Goal: Task Accomplishment & Management: Complete application form

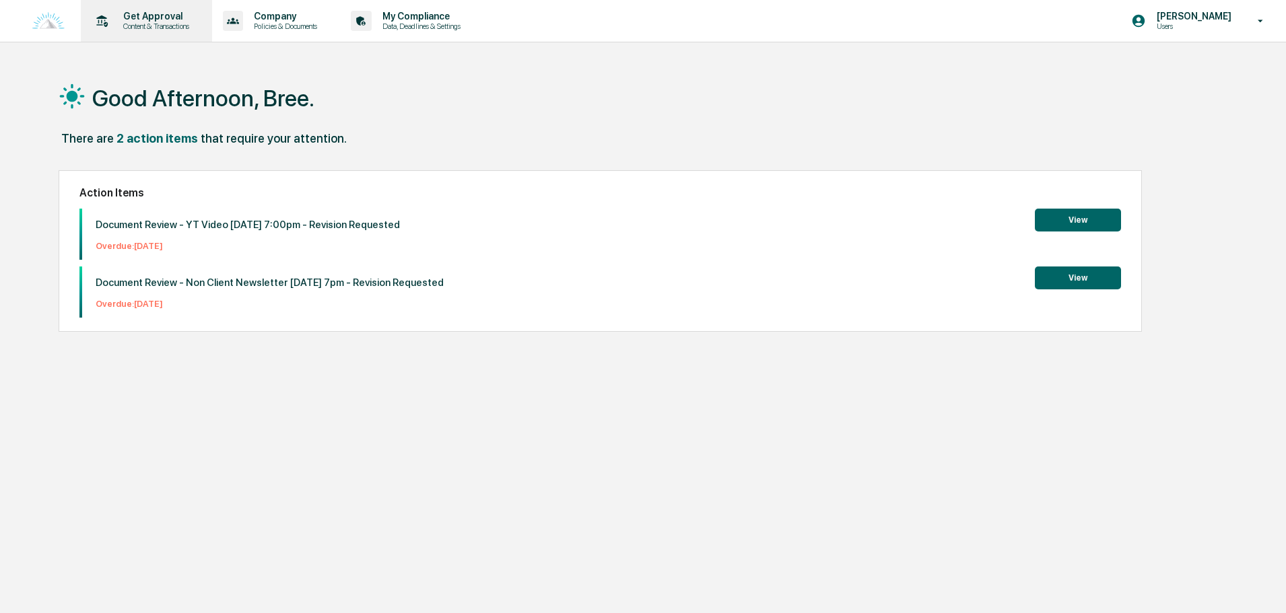
click at [141, 16] on p "Get Approval" at bounding box center [153, 16] width 83 height 11
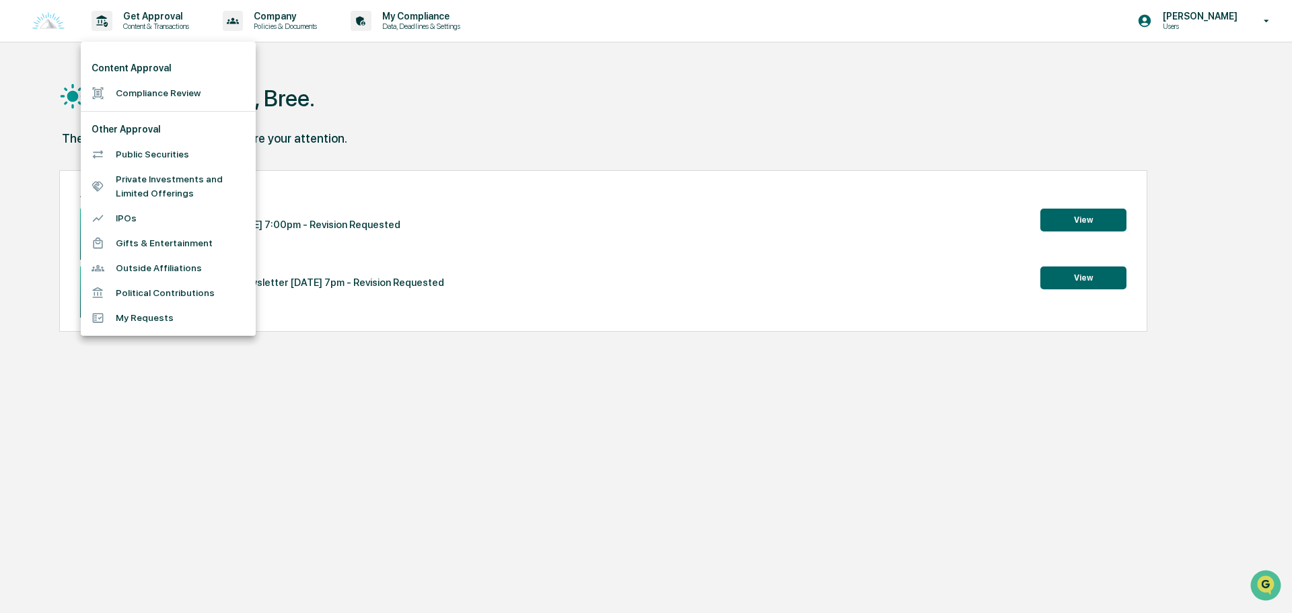
click at [159, 86] on li "Compliance Review" at bounding box center [168, 93] width 175 height 25
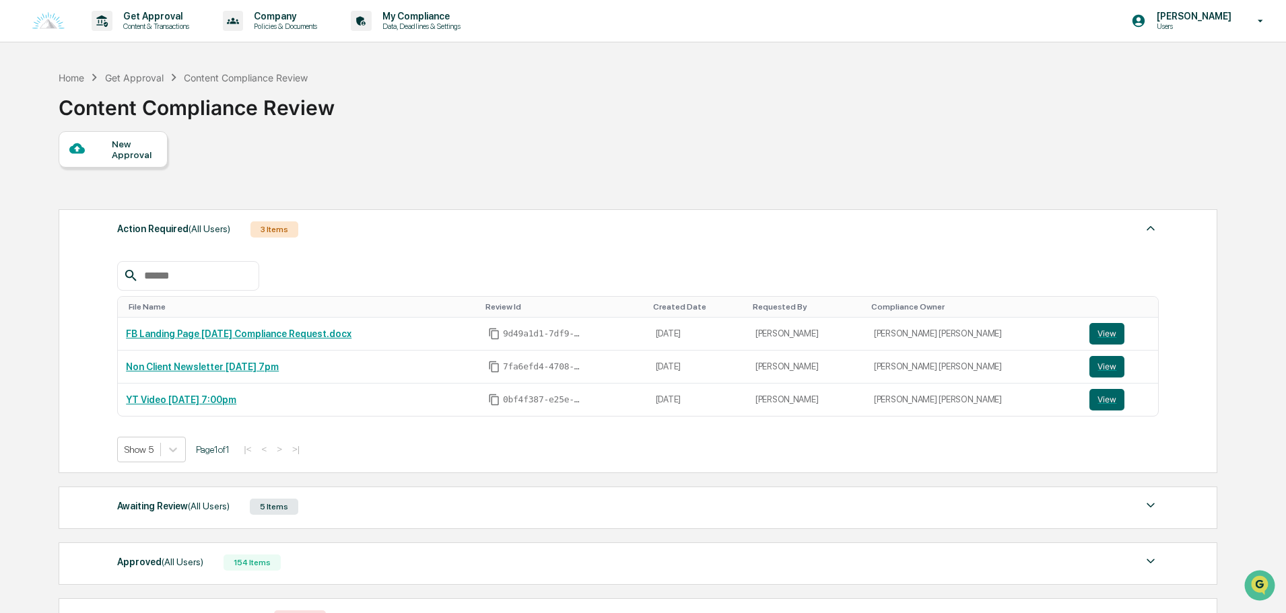
click at [114, 129] on div "Home Get Approval Content Compliance Review Content Compliance Review" at bounding box center [197, 97] width 276 height 67
click at [122, 146] on div "New Approval" at bounding box center [134, 150] width 45 height 22
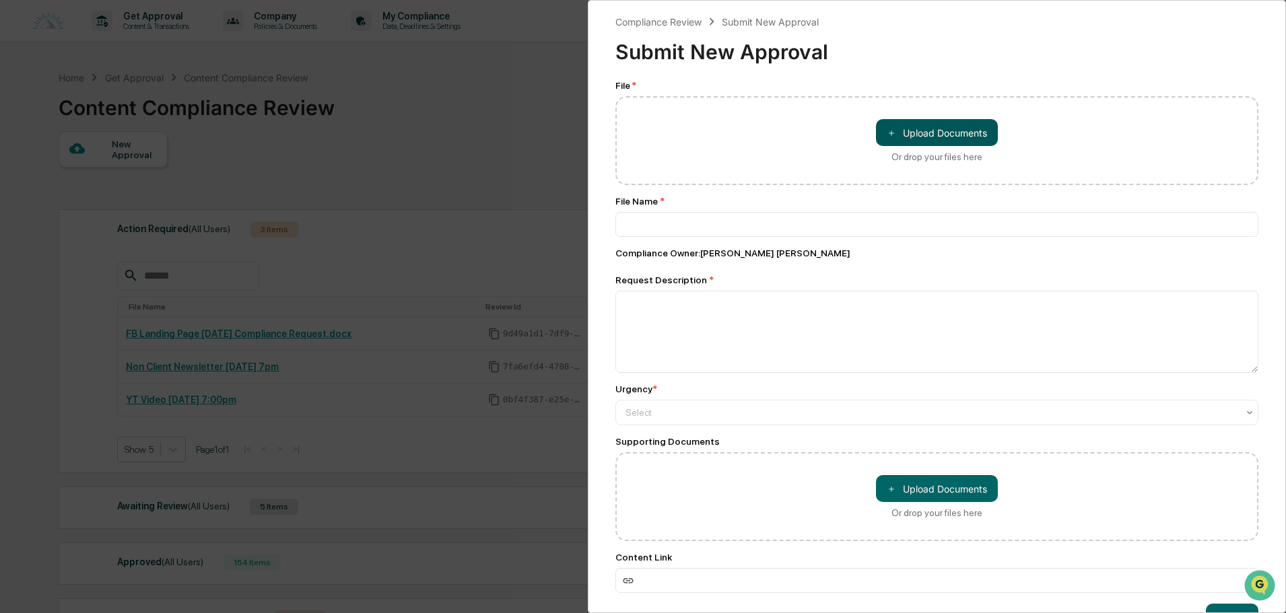
click at [912, 133] on button "＋ Upload Documents" at bounding box center [937, 132] width 122 height 27
type input "**********"
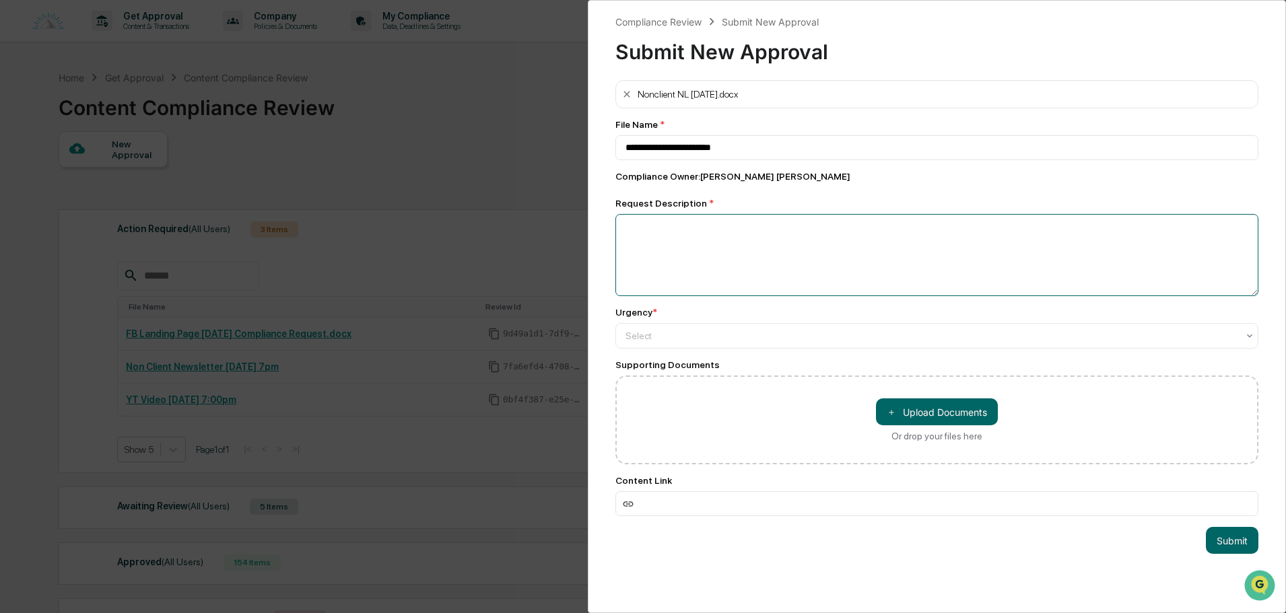
click at [674, 238] on textarea at bounding box center [936, 255] width 643 height 82
click at [711, 502] on input at bounding box center [936, 503] width 643 height 25
paste input "**********"
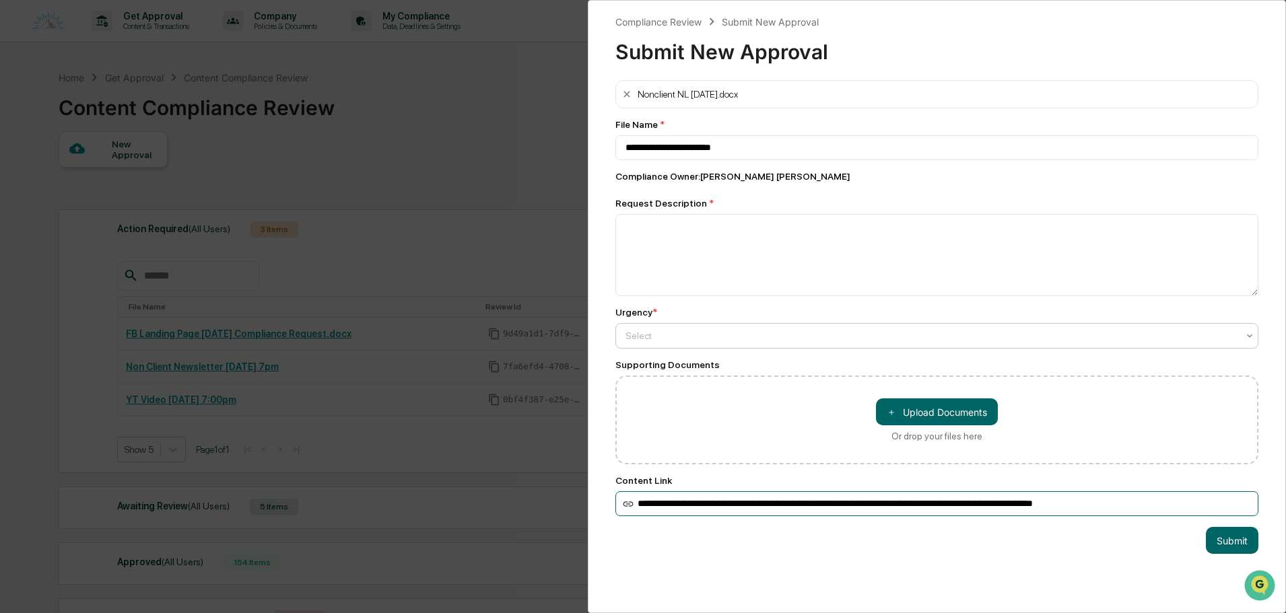
type input "**********"
click at [697, 343] on div at bounding box center [931, 335] width 612 height 13
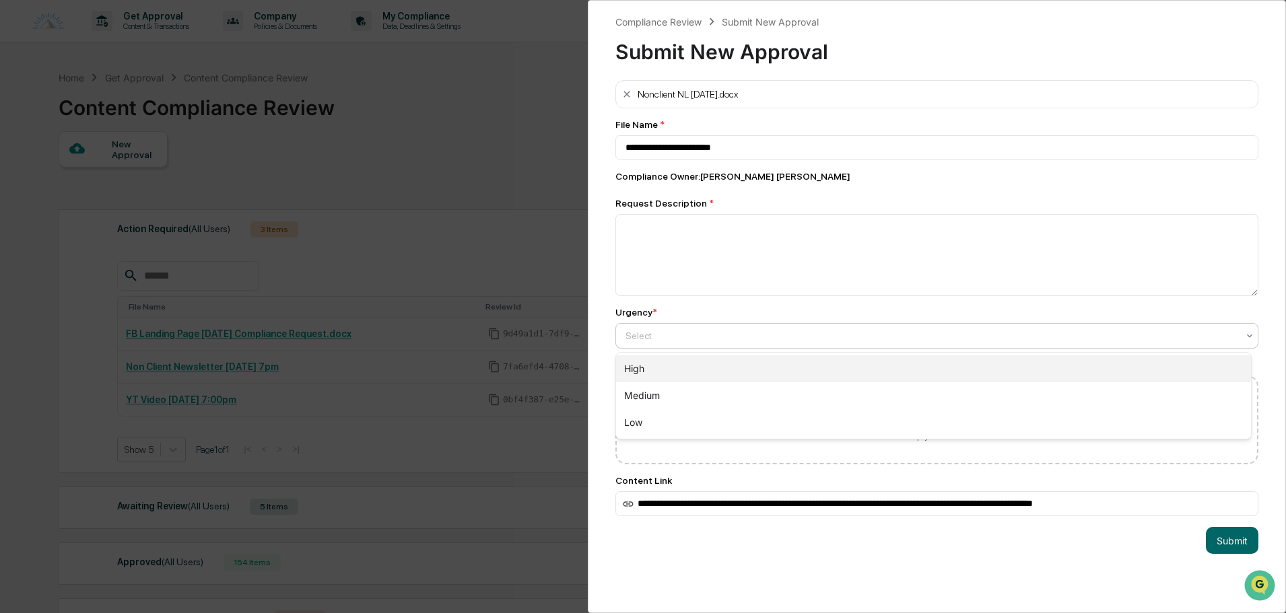
click at [669, 365] on div "High" at bounding box center [933, 368] width 635 height 27
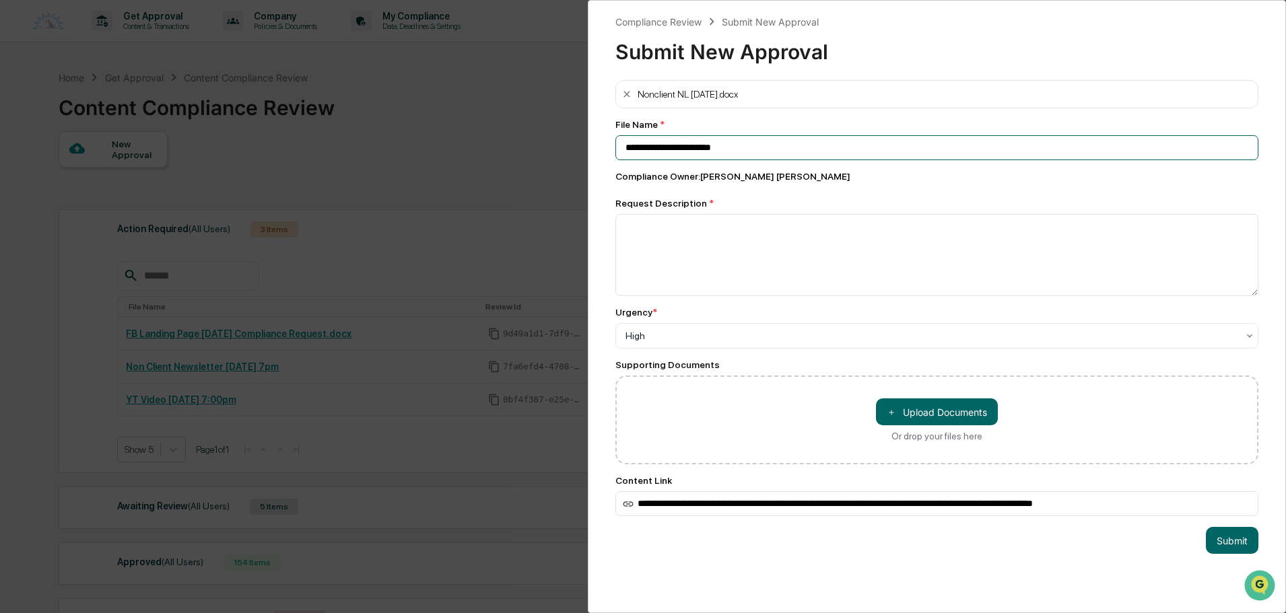
drag, startPoint x: 773, startPoint y: 143, endPoint x: 610, endPoint y: 146, distance: 162.9
click at [610, 146] on div "**********" at bounding box center [937, 306] width 698 height 613
click at [643, 244] on textarea at bounding box center [936, 255] width 643 height 82
paste textarea "**********"
type textarea "**********"
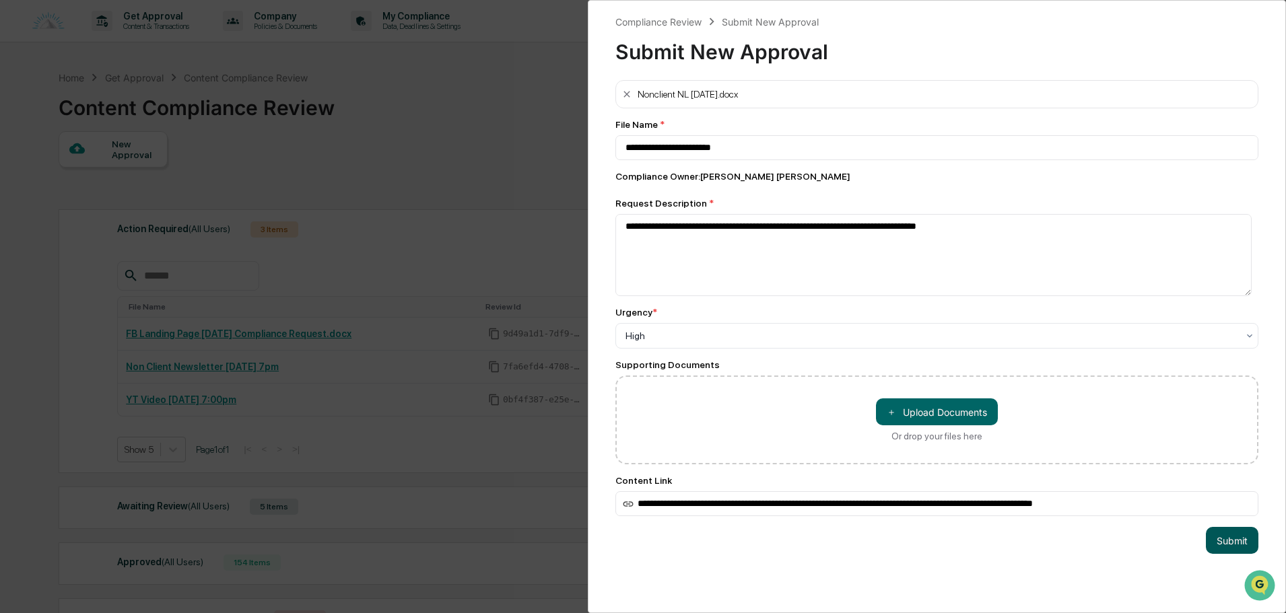
click at [1213, 545] on button "Submit" at bounding box center [1231, 540] width 52 height 27
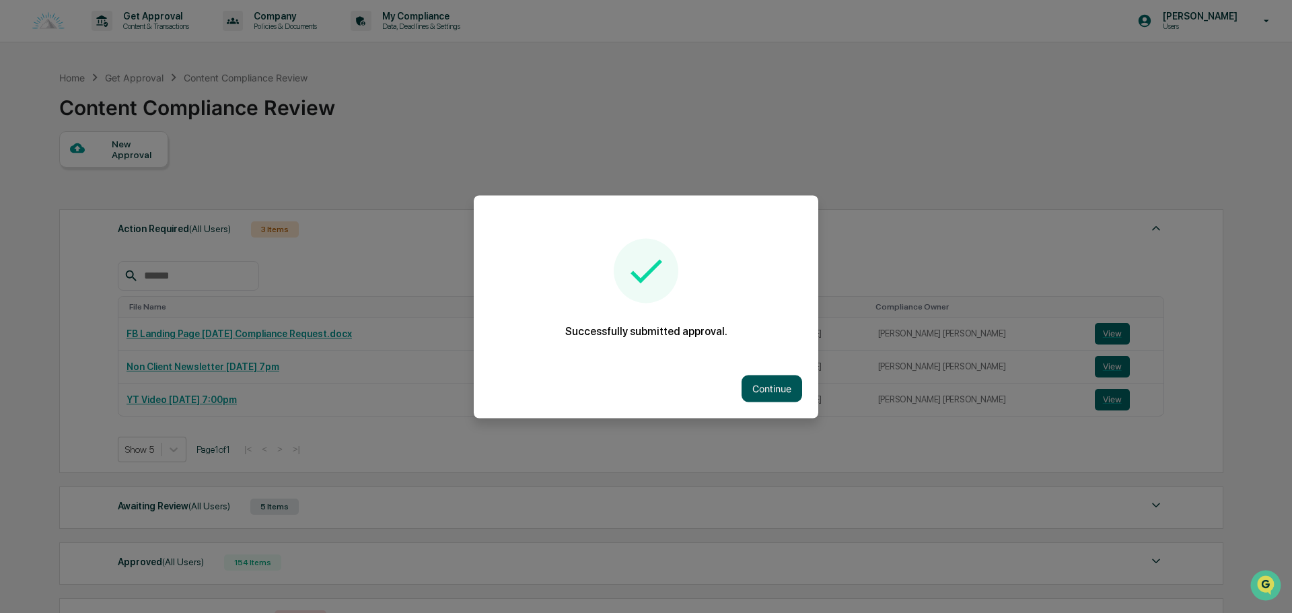
click at [765, 386] on button "Continue" at bounding box center [772, 388] width 61 height 27
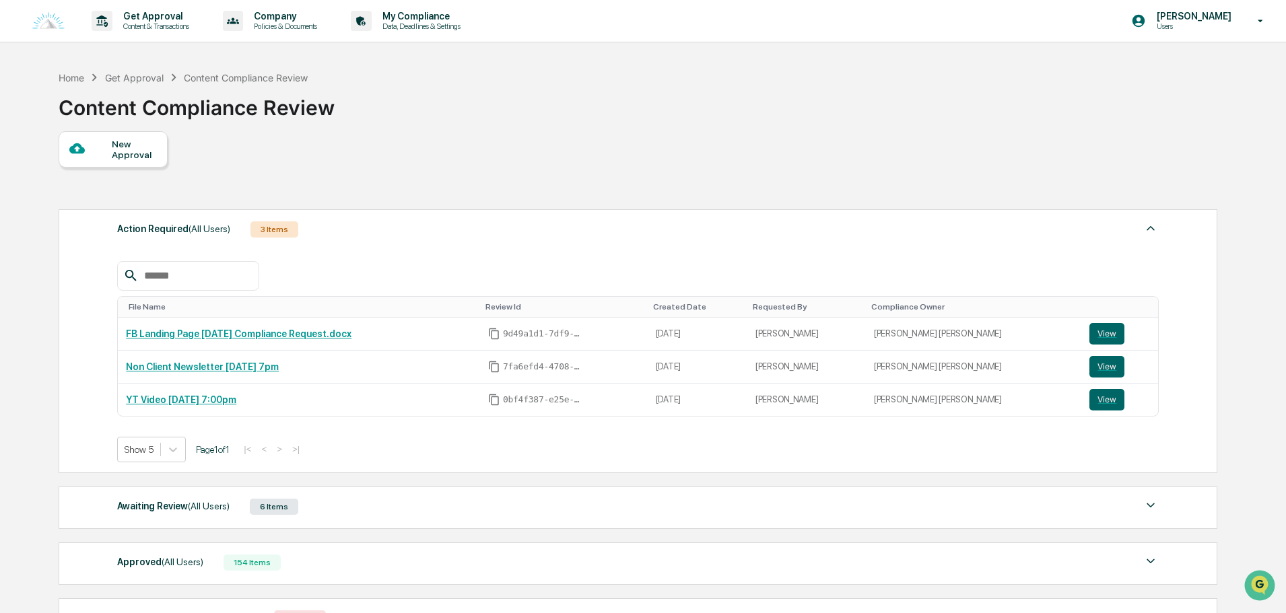
click at [340, 499] on div "Awaiting Review (All Users) 6 Items" at bounding box center [637, 506] width 1041 height 19
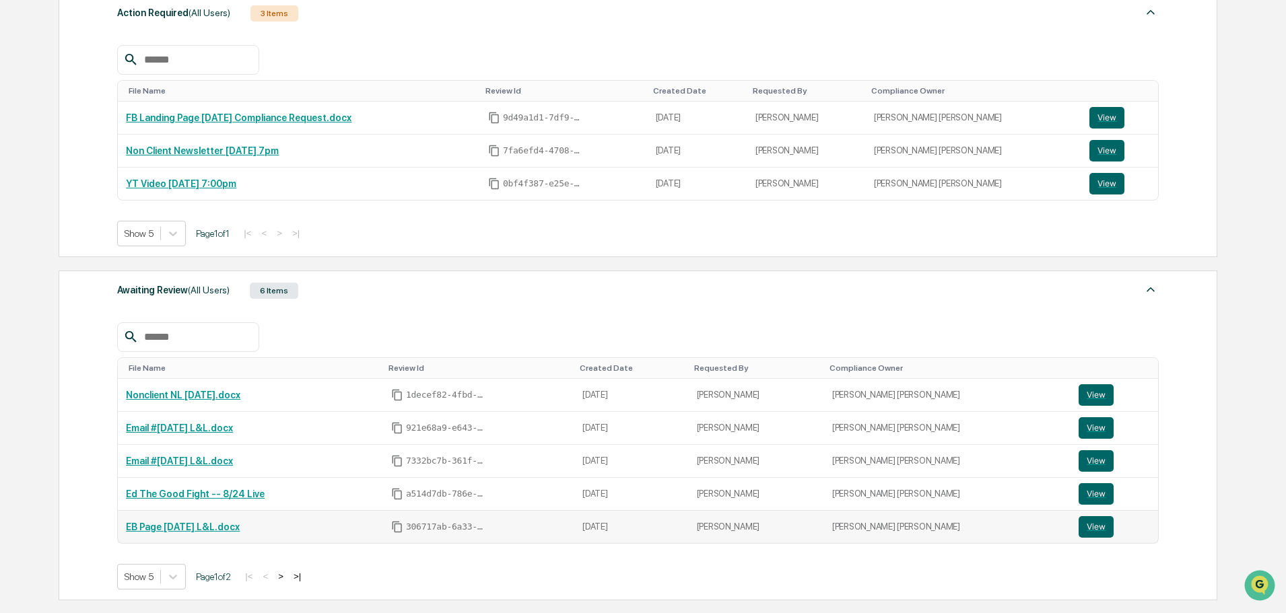
scroll to position [337, 0]
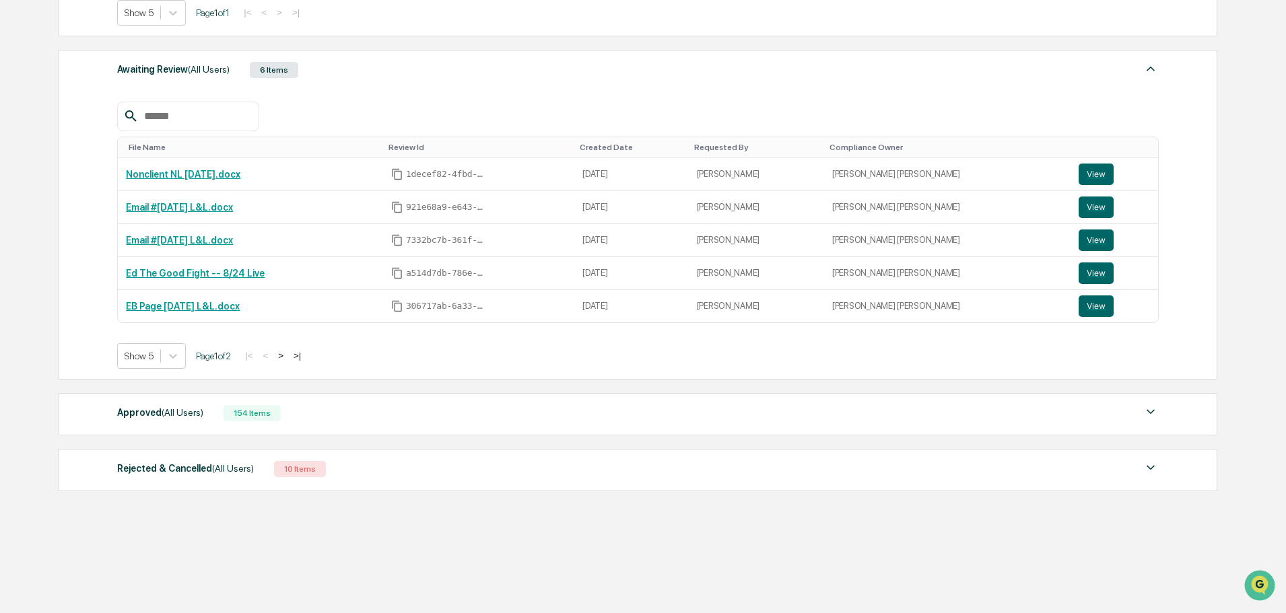
click at [287, 359] on button ">" at bounding box center [280, 355] width 13 height 11
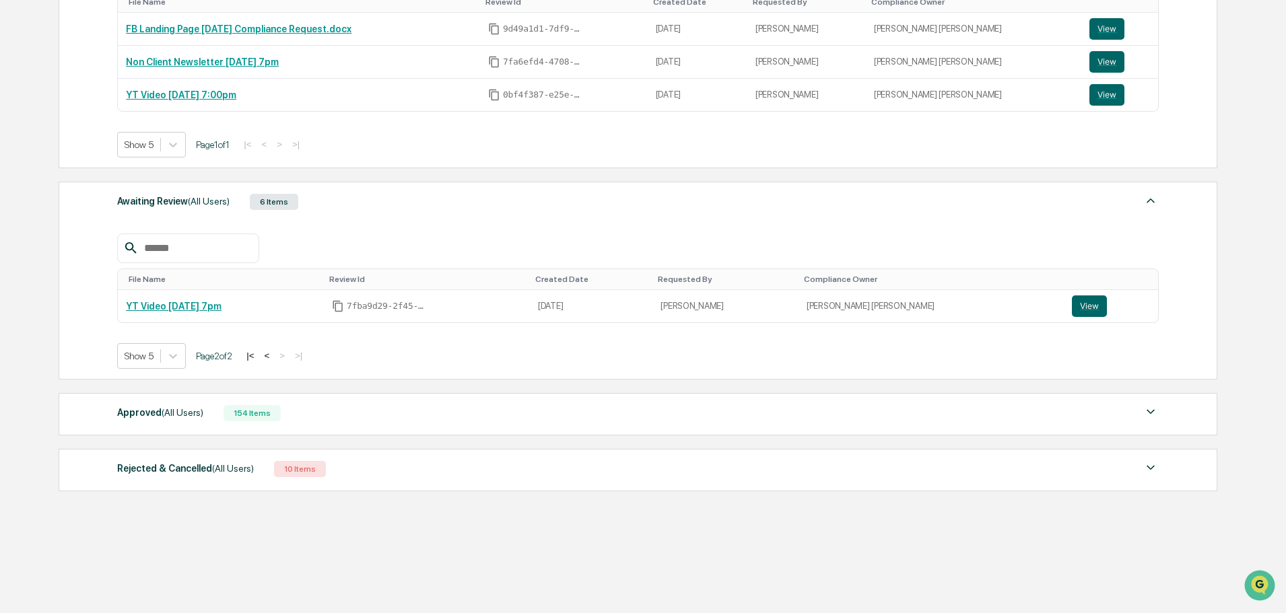
scroll to position [305, 0]
click at [273, 355] on button "<" at bounding box center [266, 355] width 13 height 11
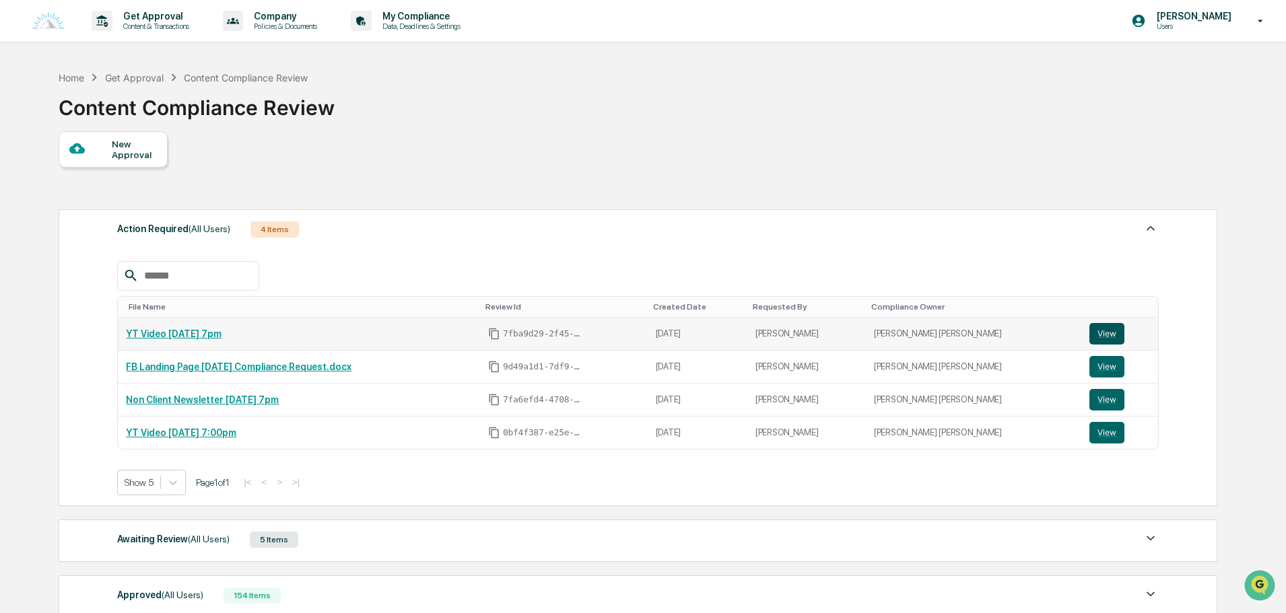
click at [1097, 332] on button "View" at bounding box center [1106, 334] width 35 height 22
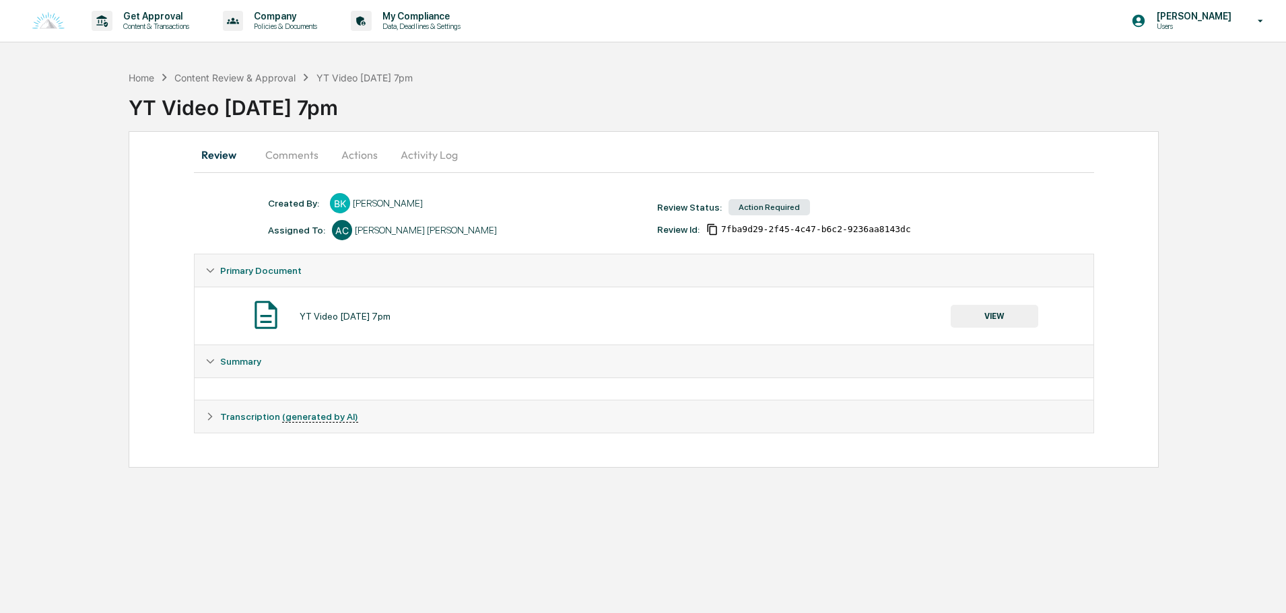
click at [364, 153] on button "Actions" at bounding box center [359, 155] width 61 height 32
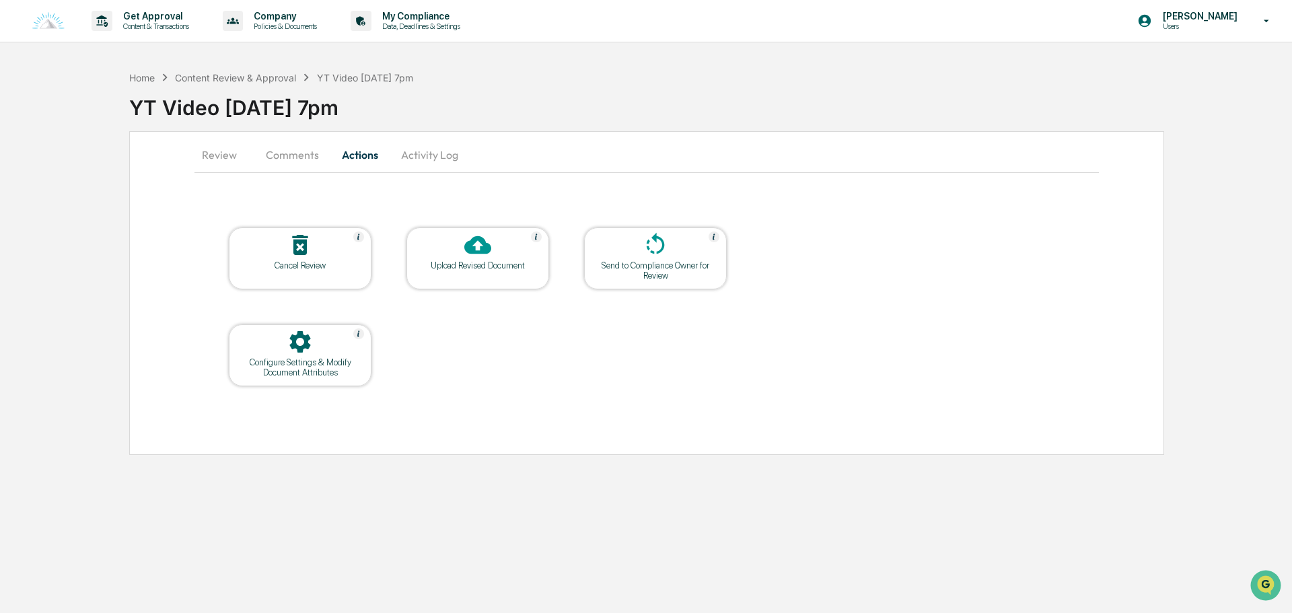
click at [510, 249] on div at bounding box center [478, 246] width 135 height 29
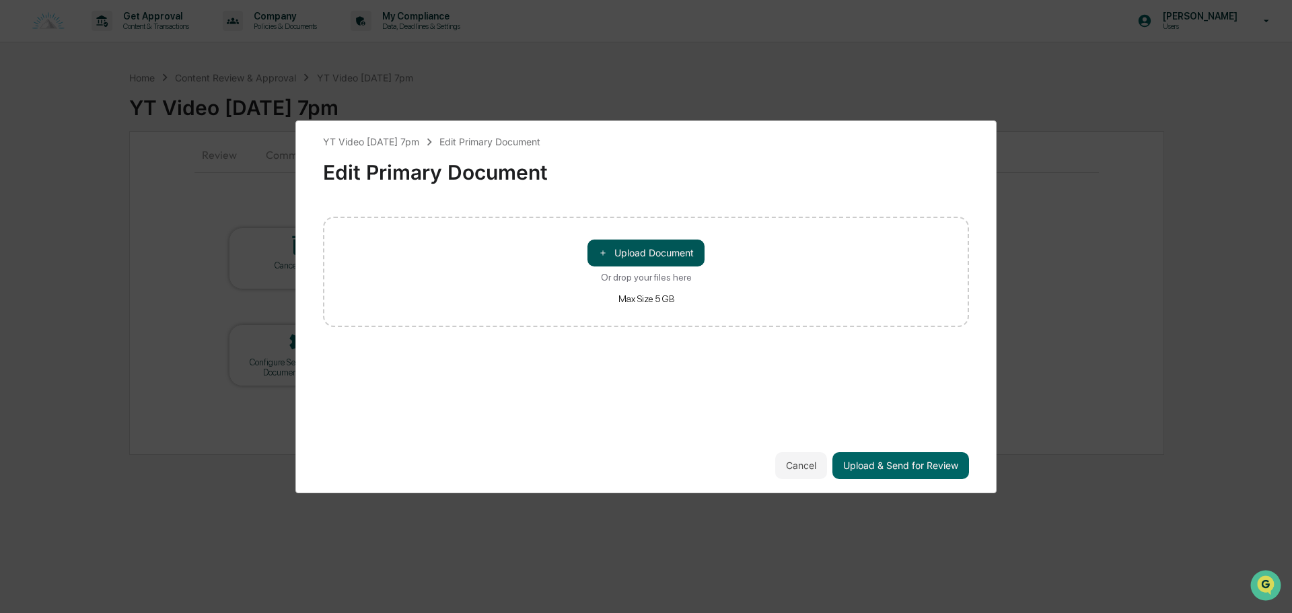
click at [603, 246] on span "＋" at bounding box center [602, 252] width 9 height 13
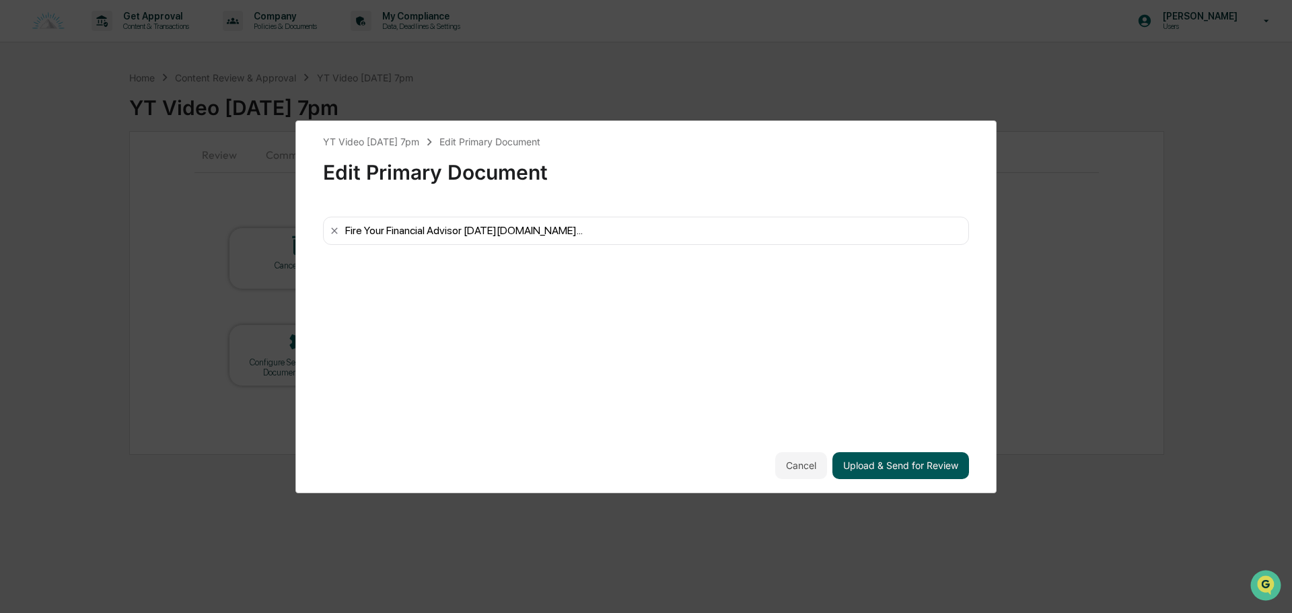
click at [902, 463] on button "Upload & Send for Review" at bounding box center [901, 465] width 137 height 27
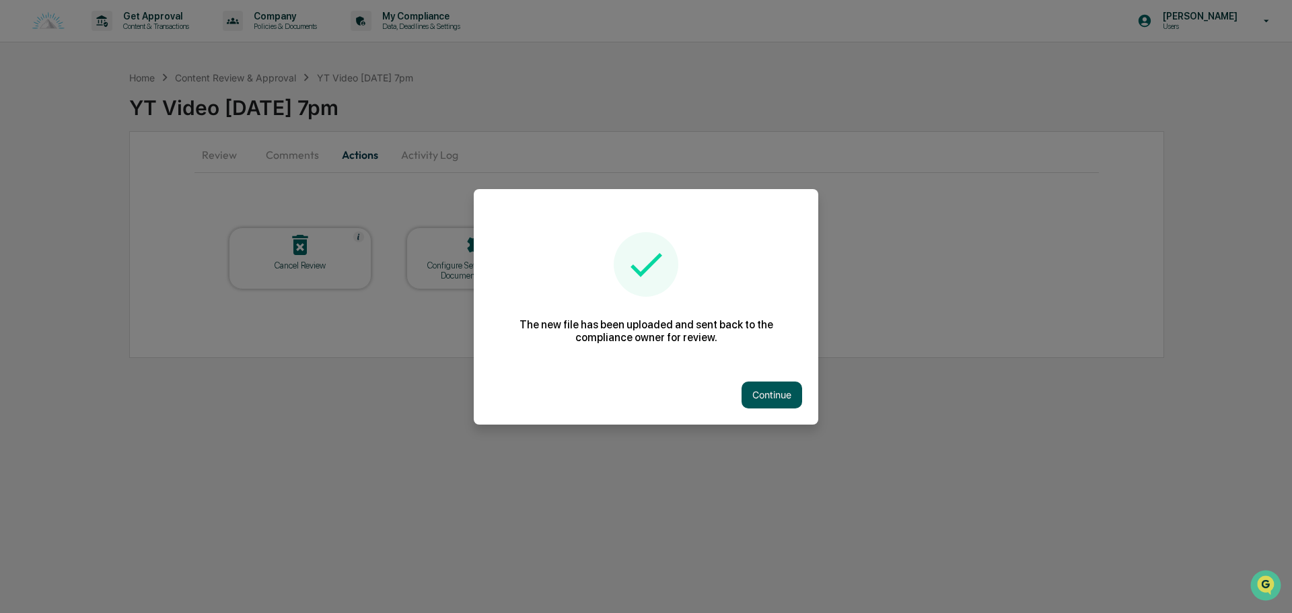
click at [775, 398] on button "Continue" at bounding box center [772, 395] width 61 height 27
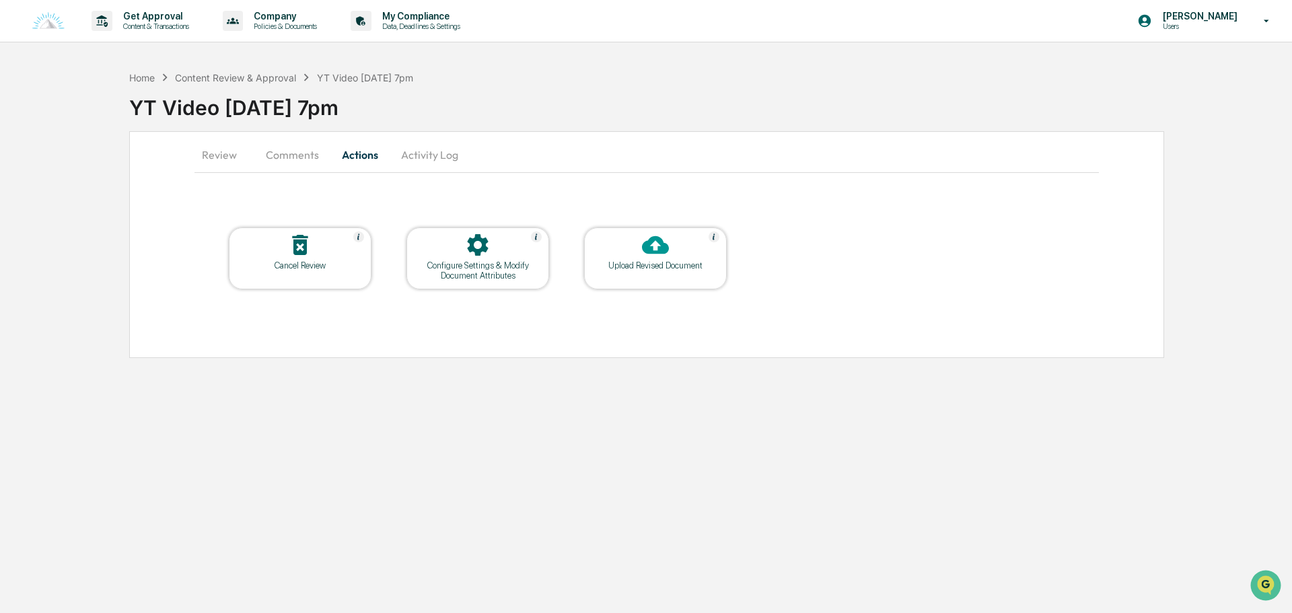
click at [283, 156] on button "Comments" at bounding box center [292, 155] width 75 height 32
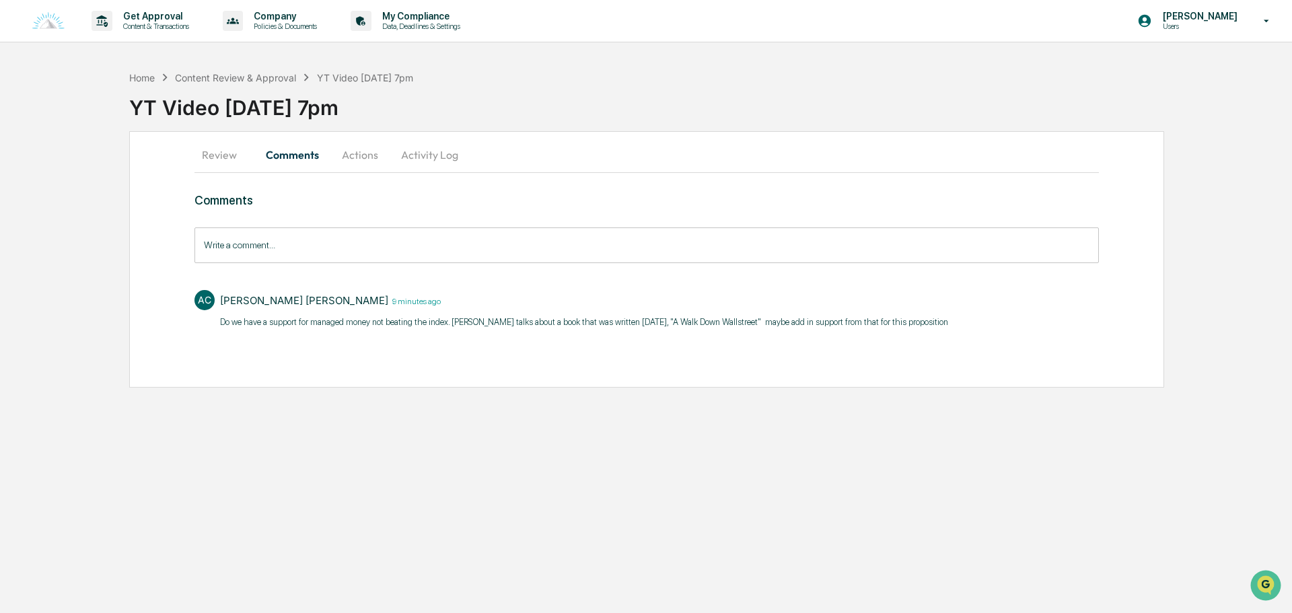
click at [295, 242] on input "Write a comment..." at bounding box center [647, 245] width 905 height 36
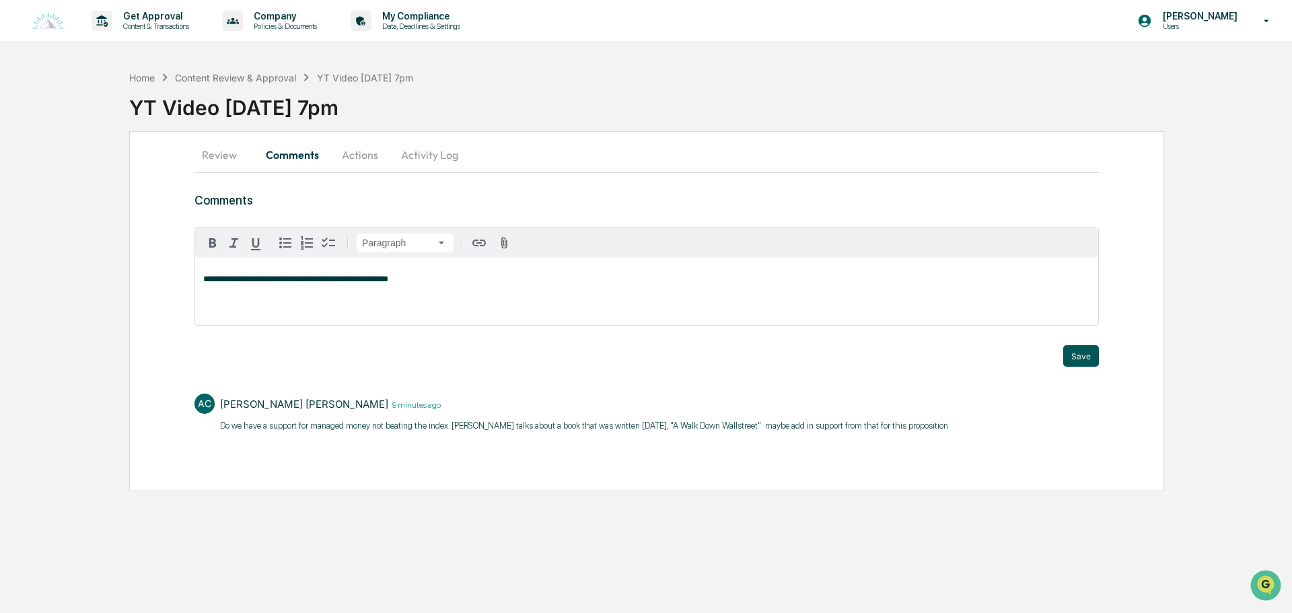
click at [1090, 352] on button "Save" at bounding box center [1081, 356] width 36 height 22
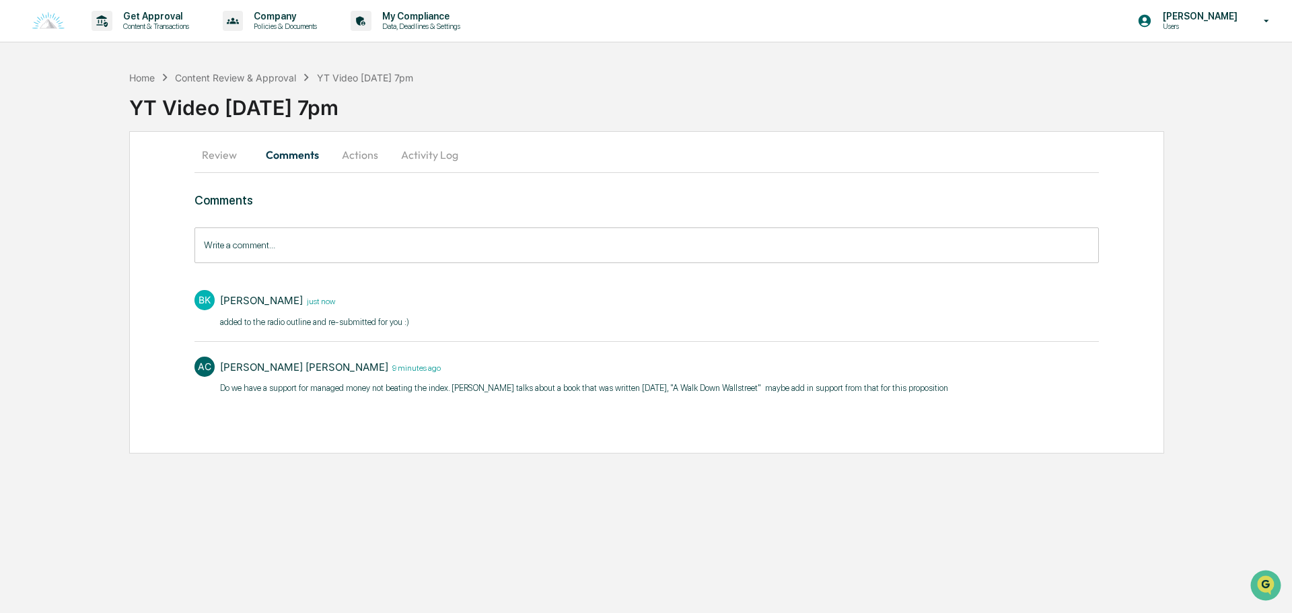
click at [214, 157] on button "Review" at bounding box center [225, 155] width 61 height 32
